Goal: Book appointment/travel/reservation

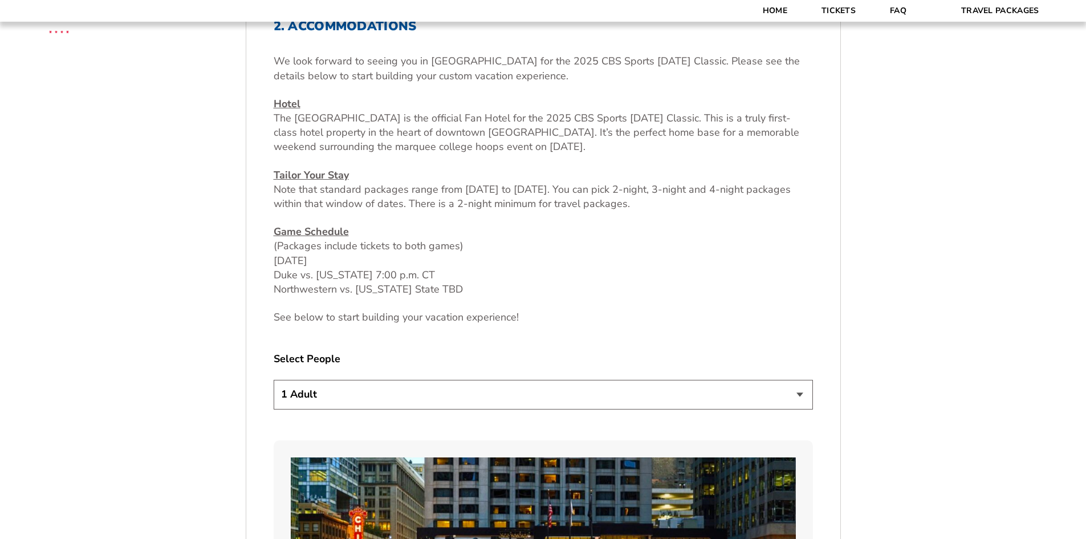
scroll to position [456, 0]
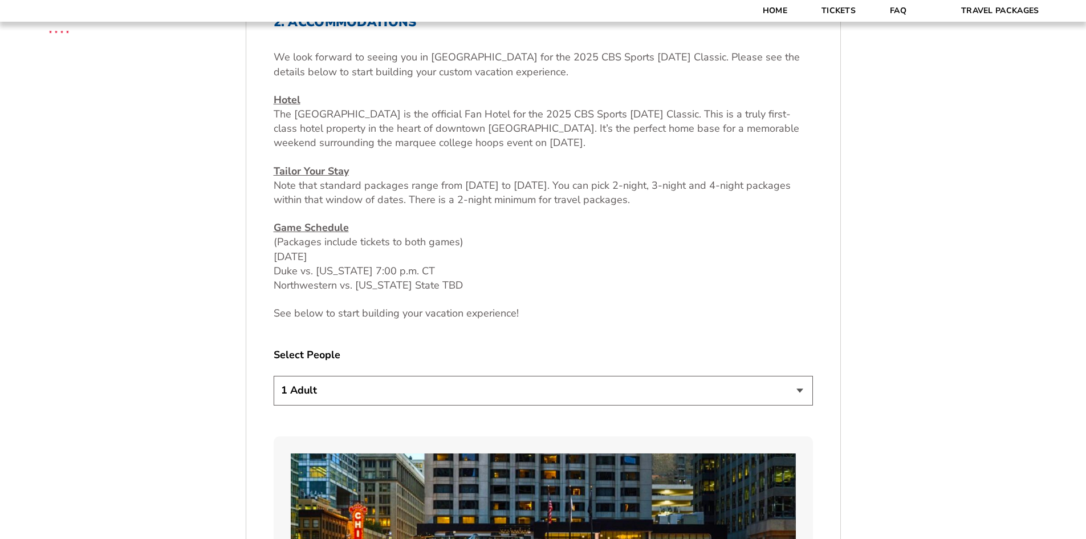
click at [796, 396] on select "1 Adult 2 Adults 3 Adults 4 Adults 2 Adults + 1 Child 2 Adults + 2 Children 2 A…" at bounding box center [543, 390] width 539 height 29
select select "2 Adults"
click at [274, 376] on select "1 Adult 2 Adults 3 Adults 4 Adults 2 Adults + 1 Child 2 Adults + 2 Children 2 A…" at bounding box center [543, 390] width 539 height 29
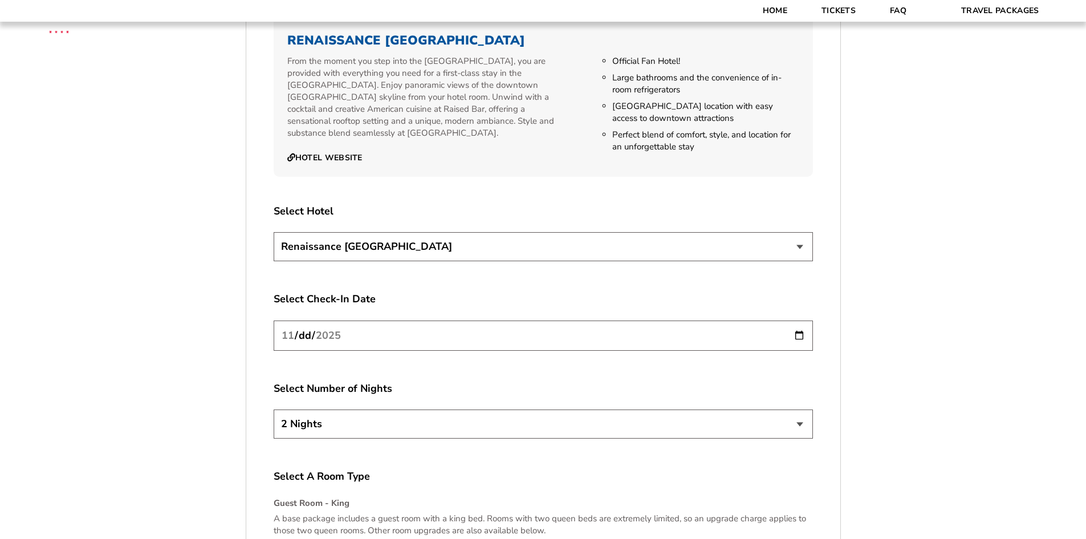
scroll to position [1311, 0]
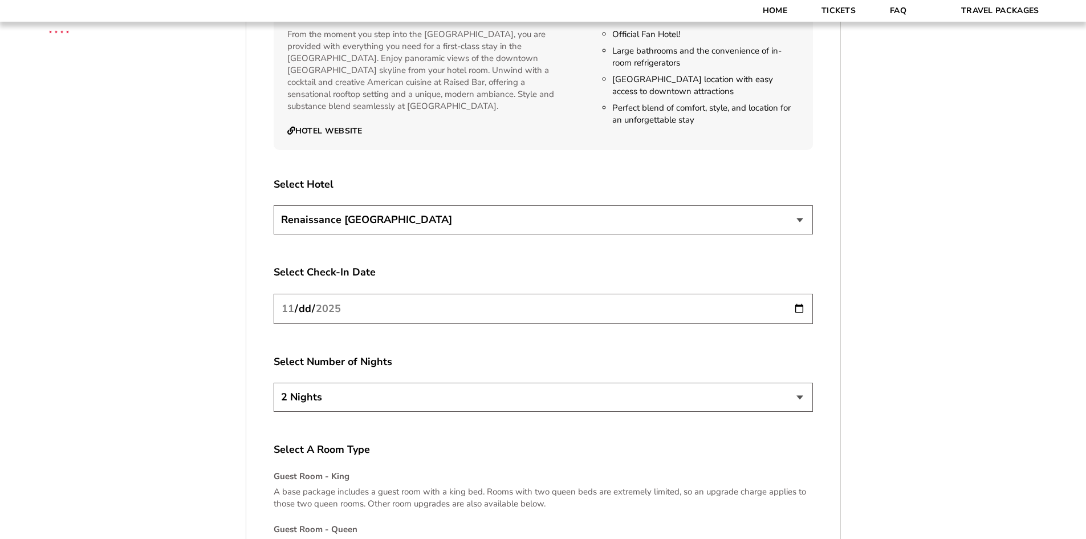
click at [801, 308] on input "[DATE]" at bounding box center [543, 309] width 539 height 30
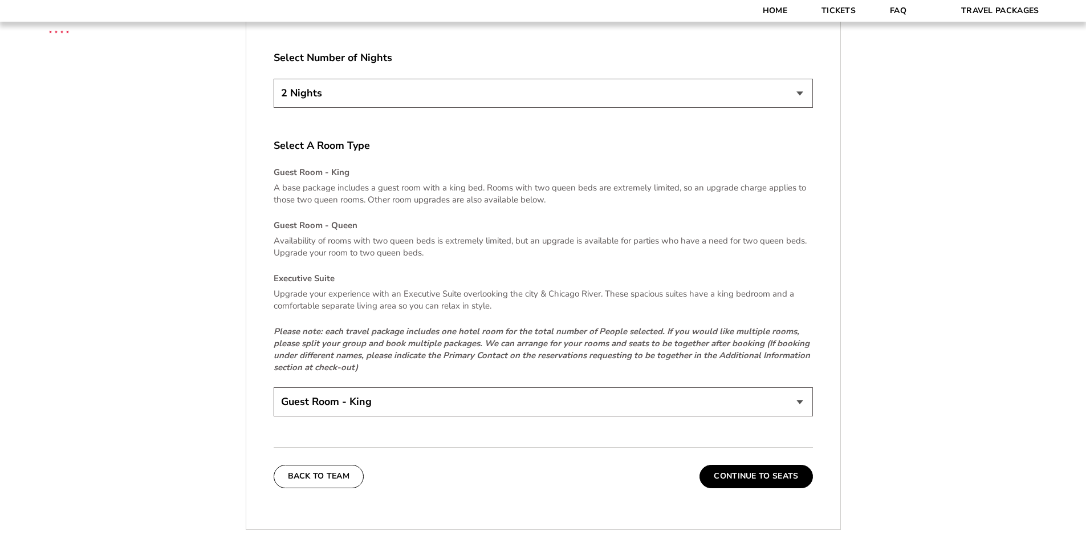
scroll to position [1653, 0]
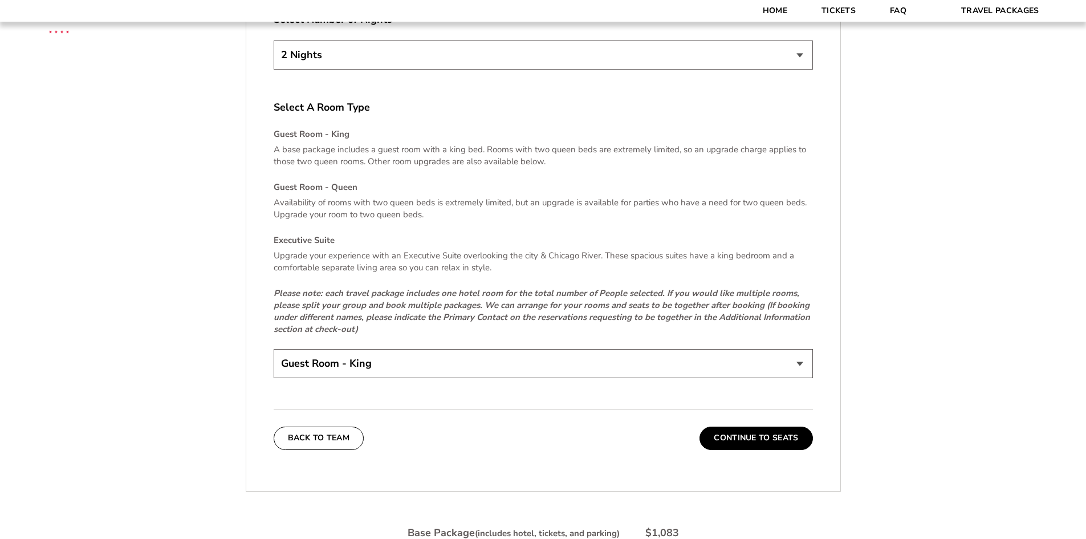
click at [801, 360] on select "Guest Room - King Guest Room - Queen (+$95 per night) Executive Suite (+$315 pe…" at bounding box center [543, 363] width 539 height 29
click at [770, 441] on button "Continue To Seats" at bounding box center [755, 437] width 113 height 23
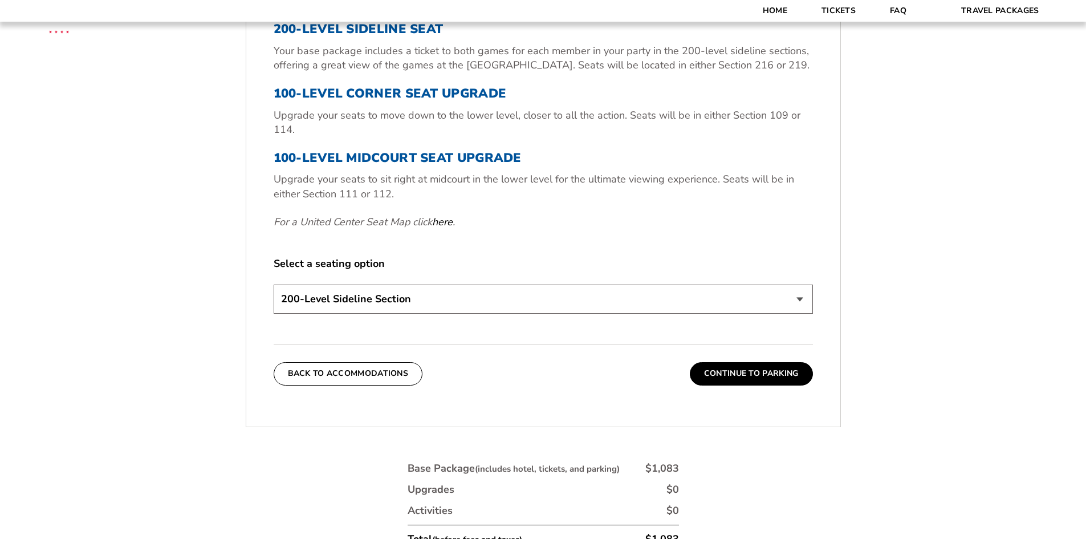
scroll to position [540, 0]
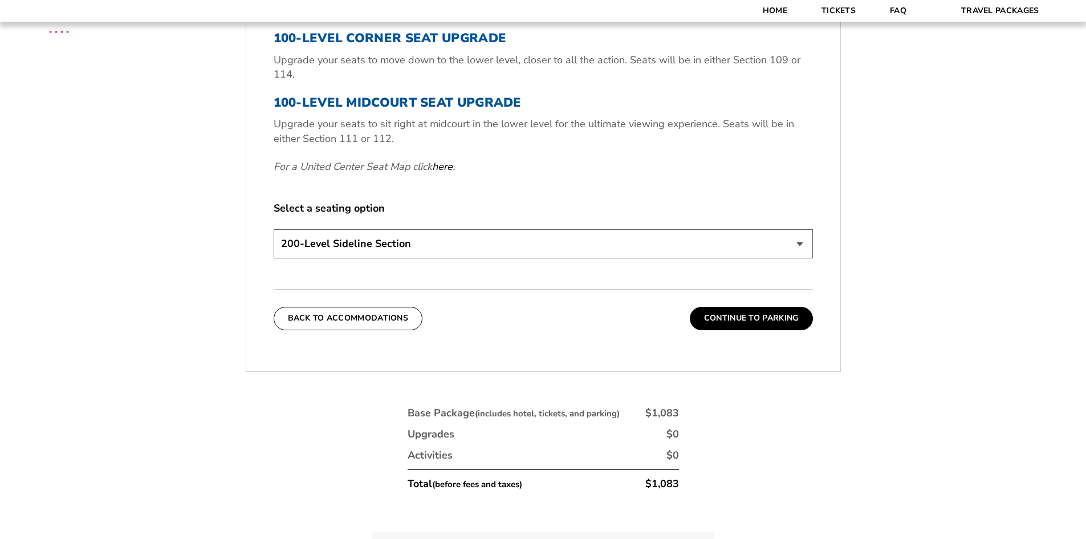
click at [800, 242] on select "200-Level Sideline Section 100-Level Corner Seat Upgrade (+$80 per person) 100-…" at bounding box center [543, 243] width 539 height 29
click at [836, 236] on div "3. Seats 200-Level Sideline Seat Your base package includes a ticket to both ga…" at bounding box center [543, 130] width 594 height 453
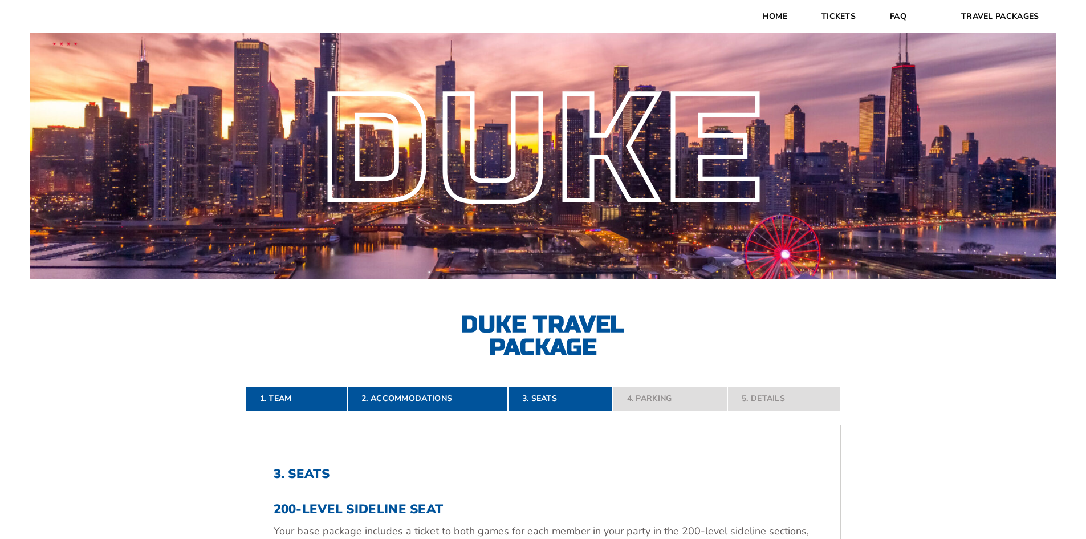
scroll to position [0, 0]
